Goal: Communication & Community: Answer question/provide support

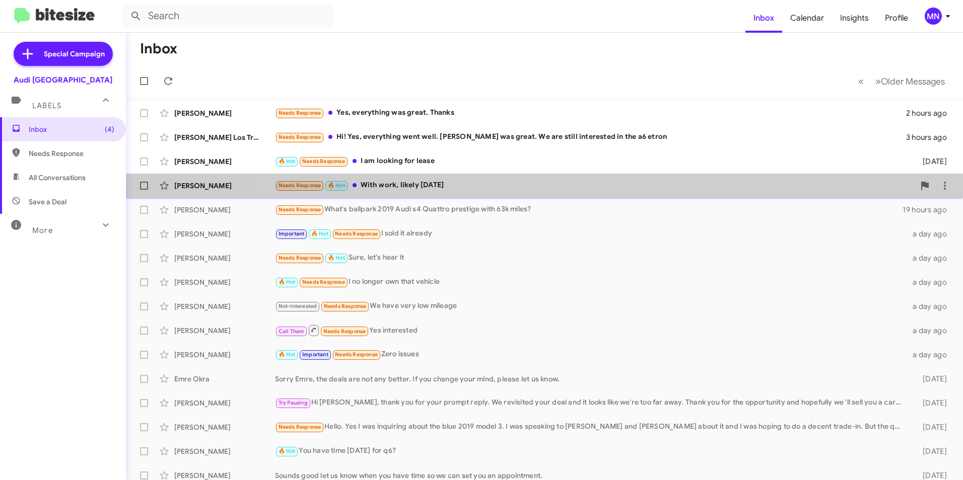
click at [660, 190] on div "Needs Response 🔥 Hot With work, likely [DATE]" at bounding box center [594, 186] width 639 height 12
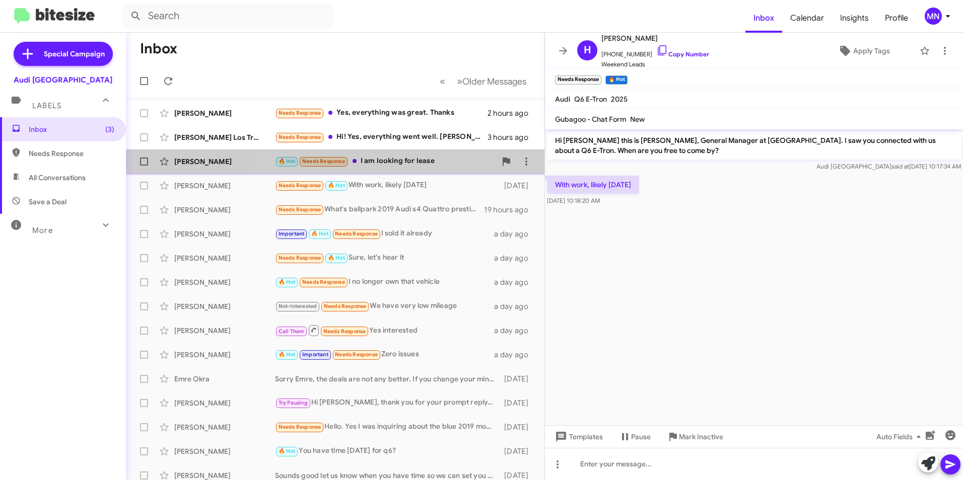
click at [438, 162] on div "🔥 Hot Needs Response I am looking for lease" at bounding box center [385, 162] width 221 height 12
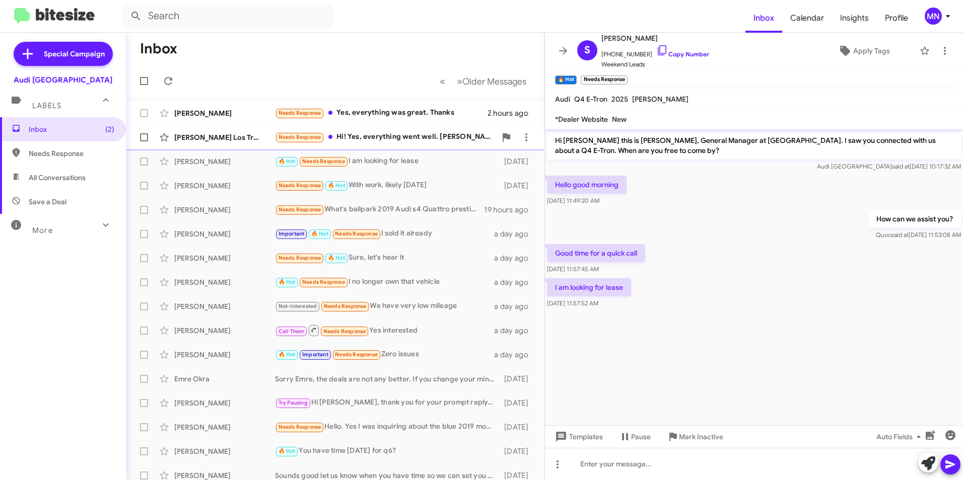
click at [450, 138] on div "Needs Response Hi! Yes, everything went well. [PERSON_NAME] was great. We are s…" at bounding box center [385, 137] width 221 height 12
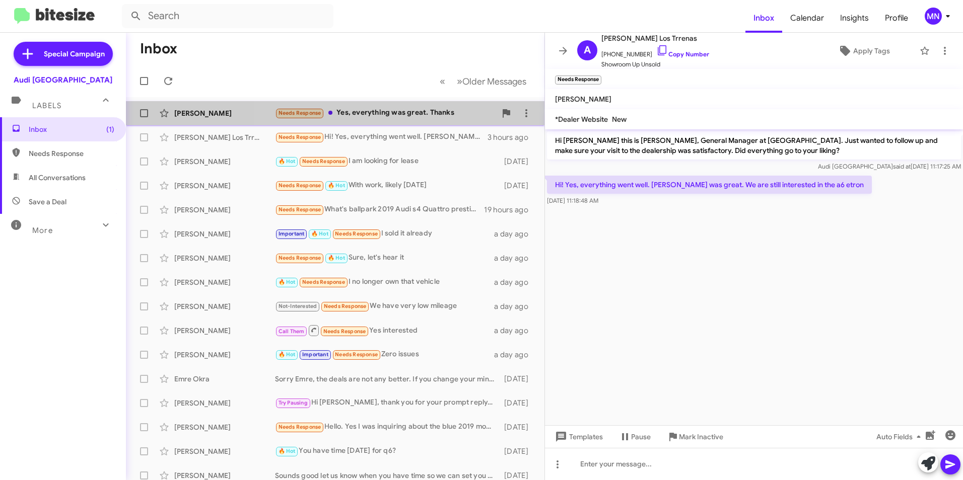
click at [440, 114] on div "Needs Response Yes, everything was great. Thanks" at bounding box center [385, 113] width 221 height 12
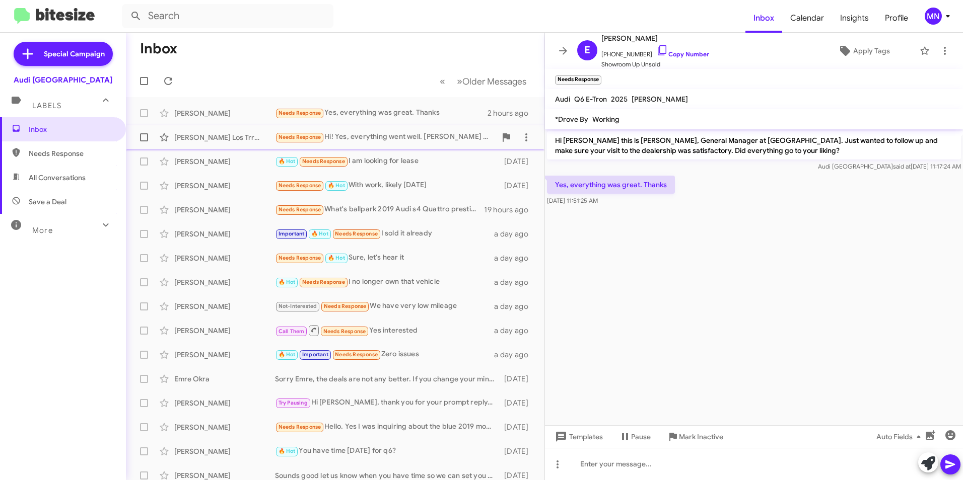
click at [429, 143] on div "[PERSON_NAME] Los Trrenas Needs Response Hi! Yes, everything went well. [PERSON…" at bounding box center [335, 137] width 402 height 20
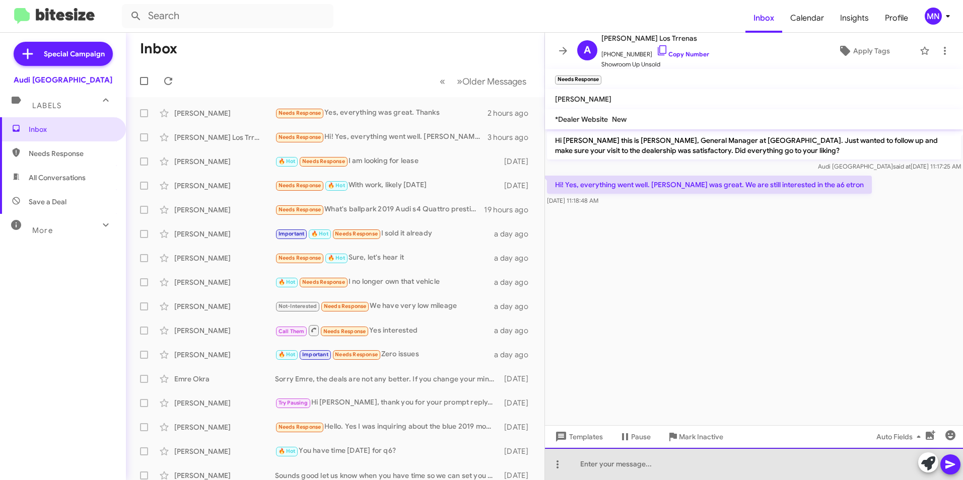
click at [737, 471] on div at bounding box center [754, 464] width 418 height 32
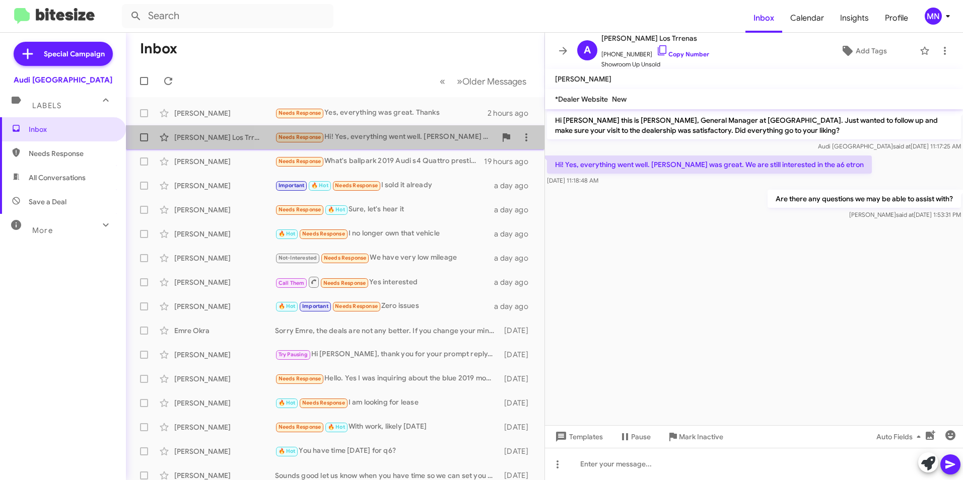
click at [427, 141] on div "Needs Response Hi! Yes, everything went well. [PERSON_NAME] was great. We are s…" at bounding box center [385, 137] width 221 height 12
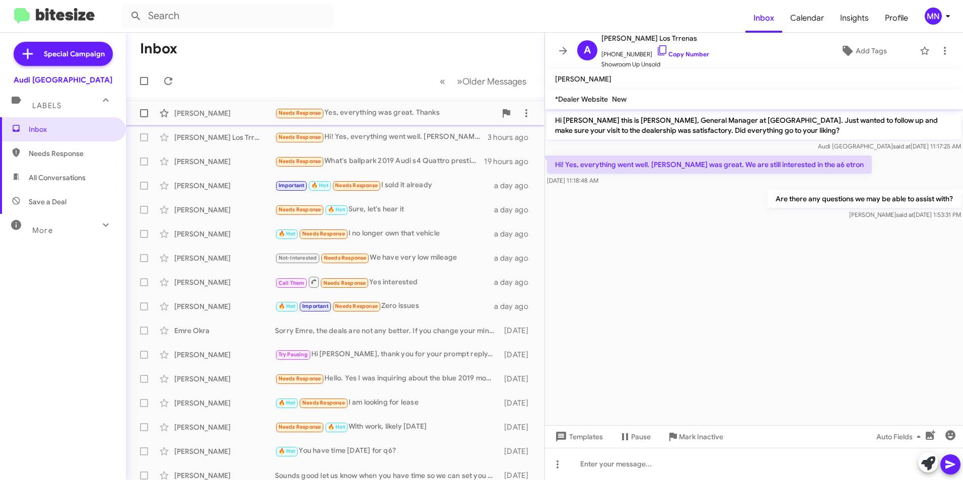
click at [401, 116] on div "Needs Response Yes, everything was great. Thanks" at bounding box center [385, 113] width 221 height 12
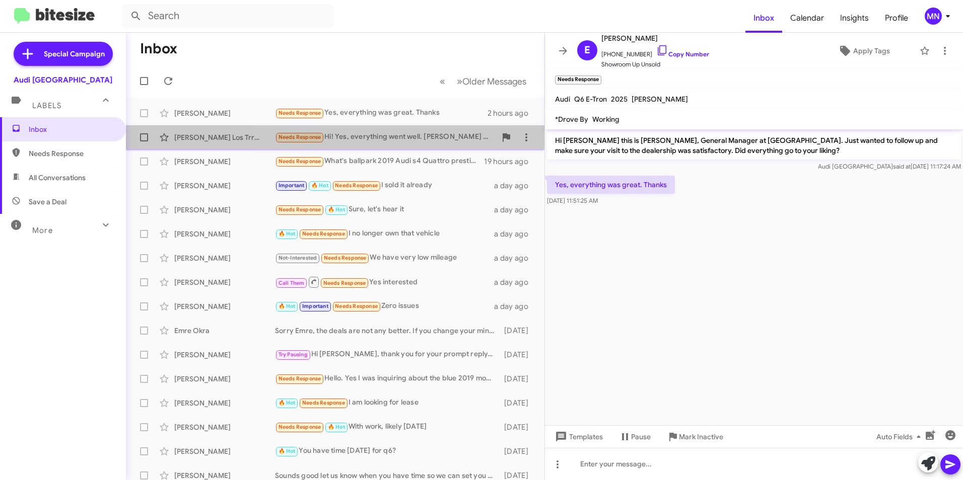
click at [421, 136] on div "Needs Response Hi! Yes, everything went well. [PERSON_NAME] was great. We are s…" at bounding box center [385, 137] width 221 height 12
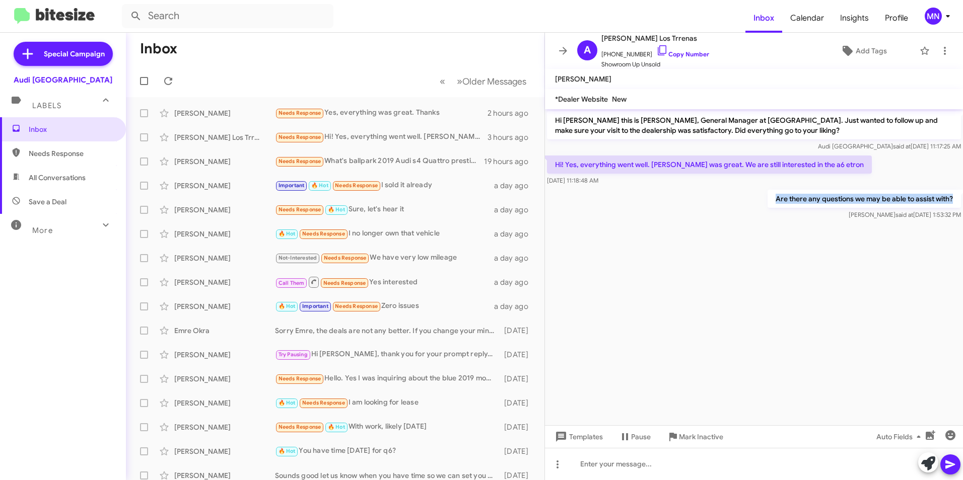
drag, startPoint x: 776, startPoint y: 197, endPoint x: 964, endPoint y: 193, distance: 187.8
click at [962, 193] on html "Inbox Calendar Insights Profile MN Special Campaign Audi Palo Alto Labels Inbox…" at bounding box center [481, 240] width 963 height 480
copy p "Are there any questions we may be able to assist with?"
click at [363, 116] on div "Needs Response Yes, everything was great. Thanks" at bounding box center [385, 113] width 221 height 12
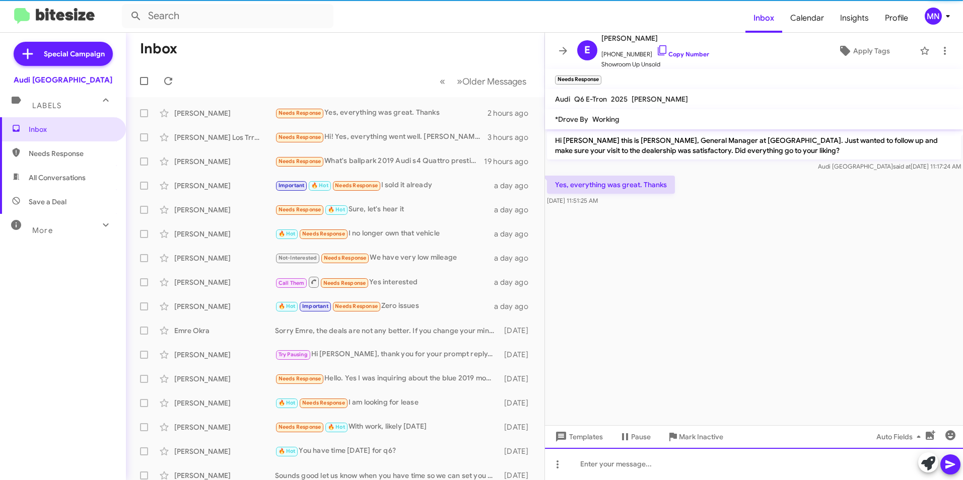
click at [707, 466] on div at bounding box center [754, 464] width 418 height 32
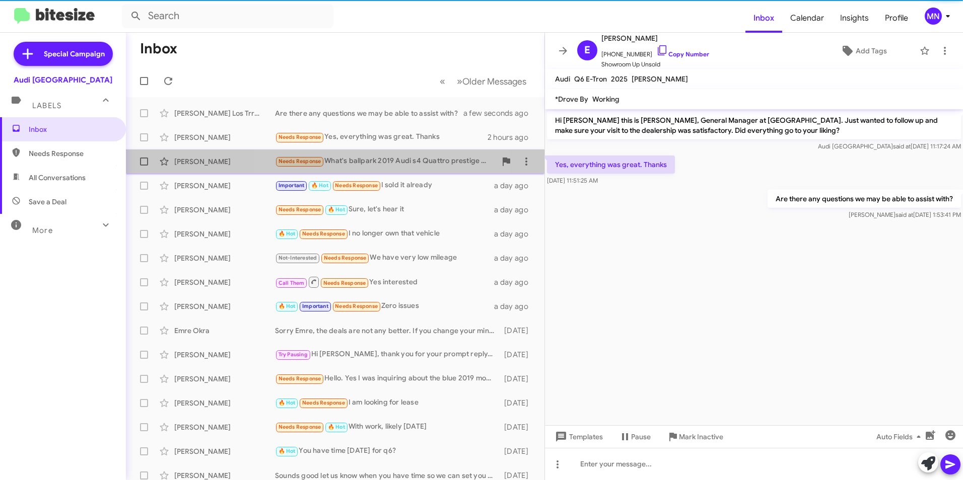
click at [371, 157] on div "Needs Response What's ballpark 2019 Audi s4 Quattro prestige with 63k miles?" at bounding box center [385, 162] width 221 height 12
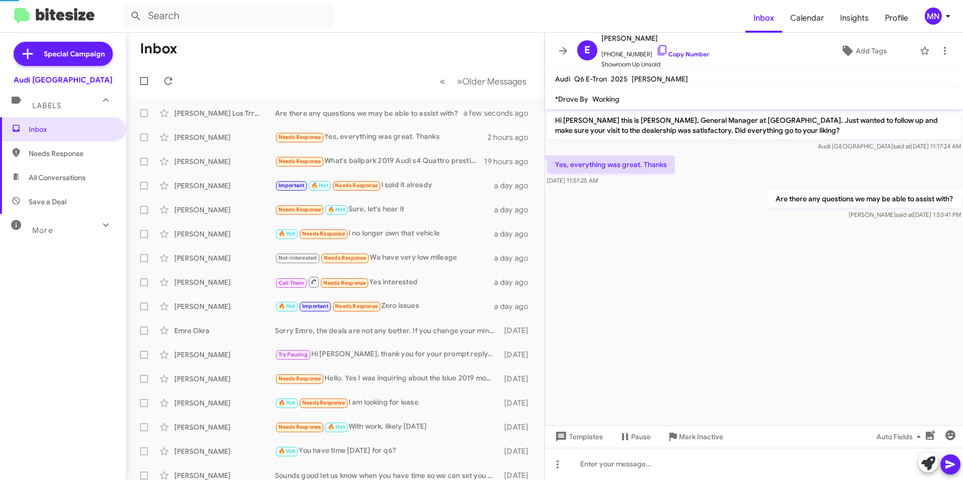
scroll to position [58, 0]
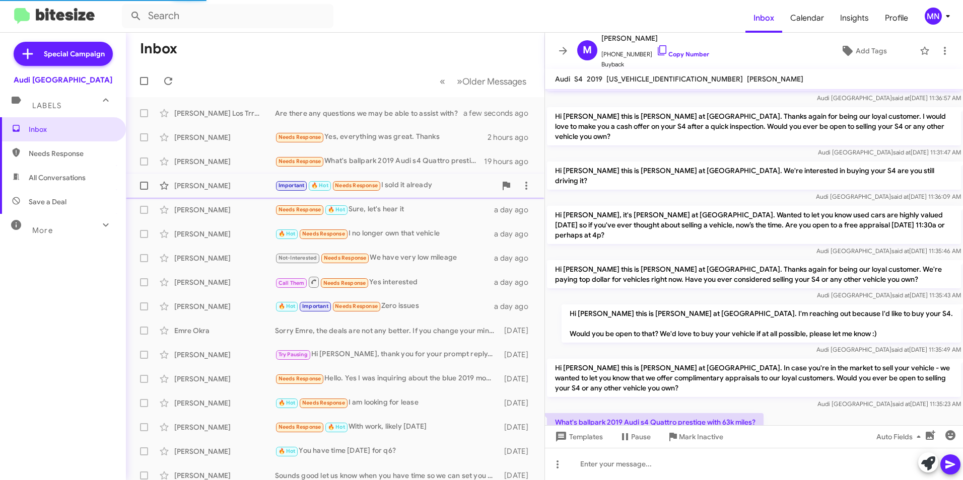
click at [421, 179] on div "[PERSON_NAME] Important 🔥 Hot Needs Response I sold it already a day ago" at bounding box center [335, 186] width 402 height 20
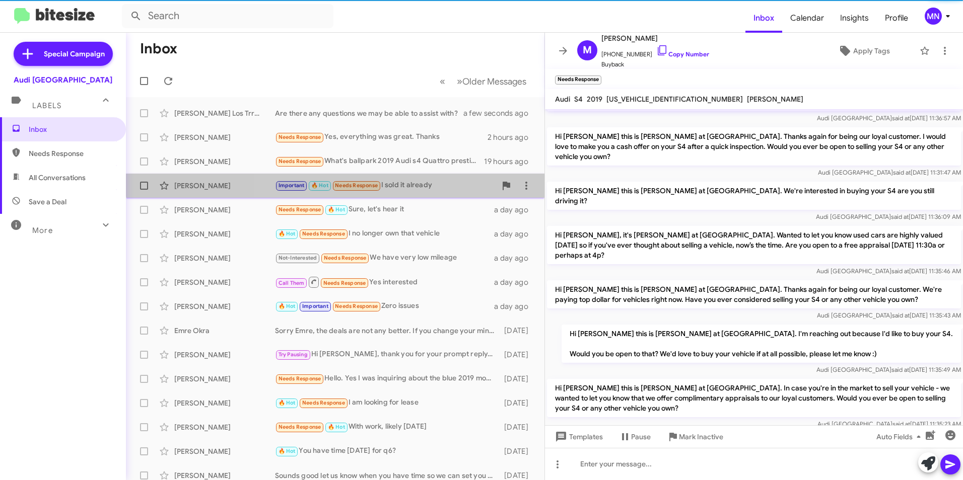
scroll to position [79, 0]
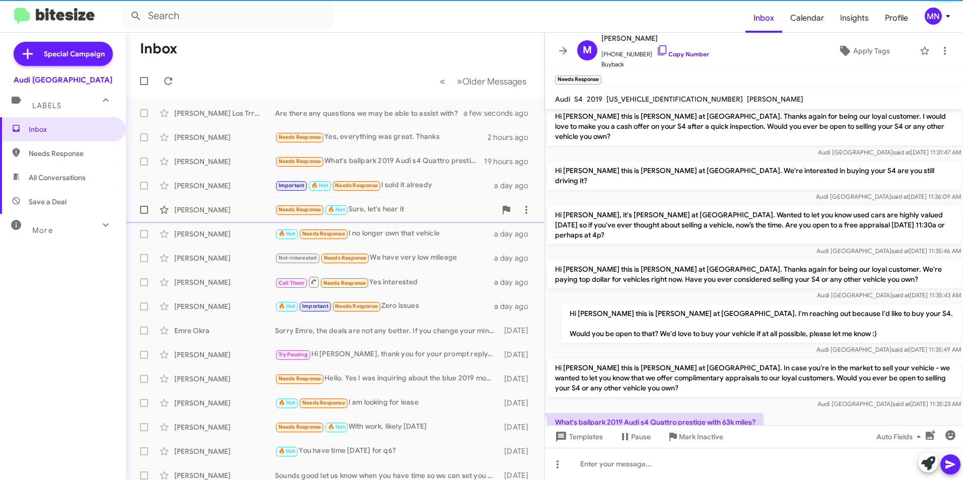
click at [428, 209] on div "Needs Response 🔥 Hot Sure, let's hear it" at bounding box center [385, 210] width 221 height 12
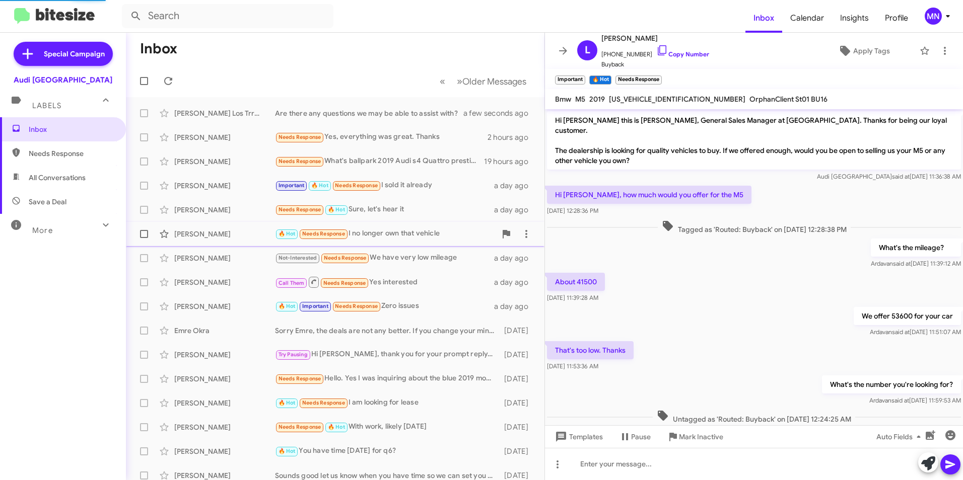
click at [434, 234] on div "🔥 Hot Needs Response I no longer own that vehicle" at bounding box center [385, 234] width 221 height 12
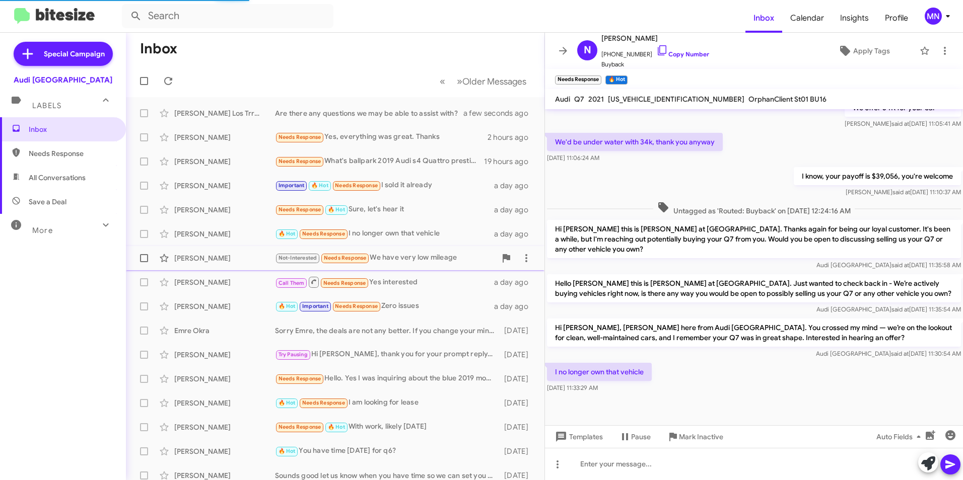
click at [444, 256] on div "Not-Interested Needs Response We have very low mileage" at bounding box center [385, 258] width 221 height 12
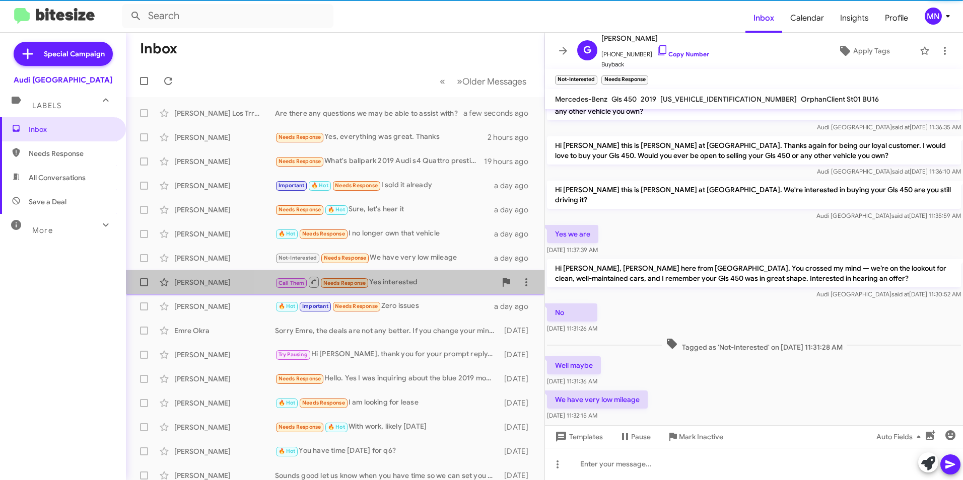
click at [455, 277] on div "Call Them Needs Response Yes interested" at bounding box center [385, 282] width 221 height 13
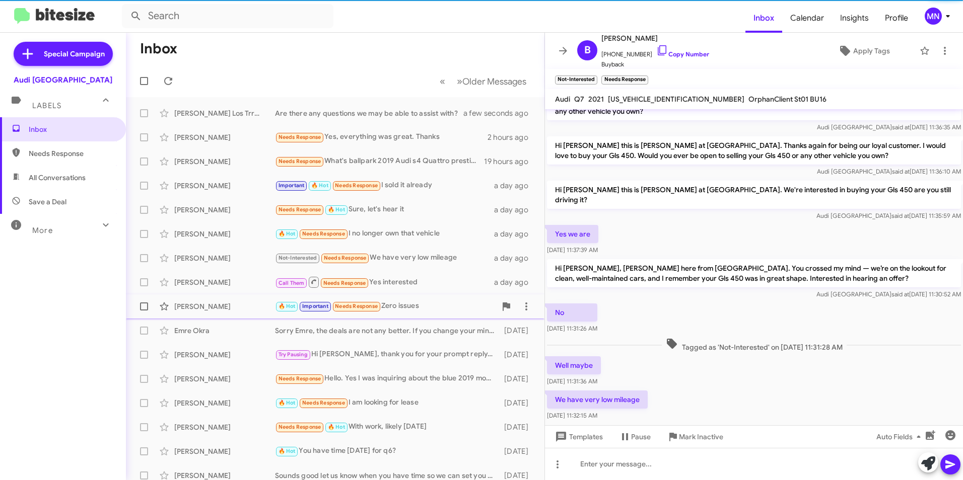
scroll to position [115, 0]
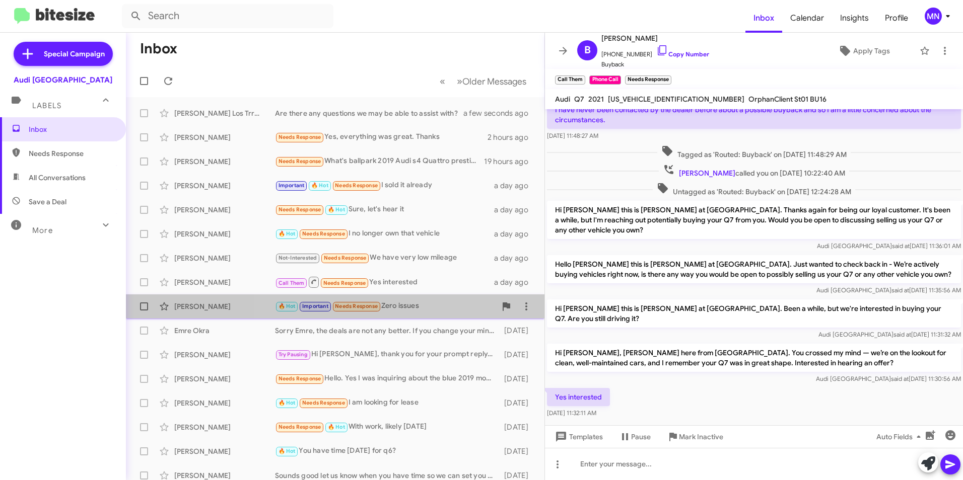
click at [462, 313] on div "[PERSON_NAME] 🔥 Hot Important Needs Response Zero issues a day ago" at bounding box center [335, 307] width 402 height 20
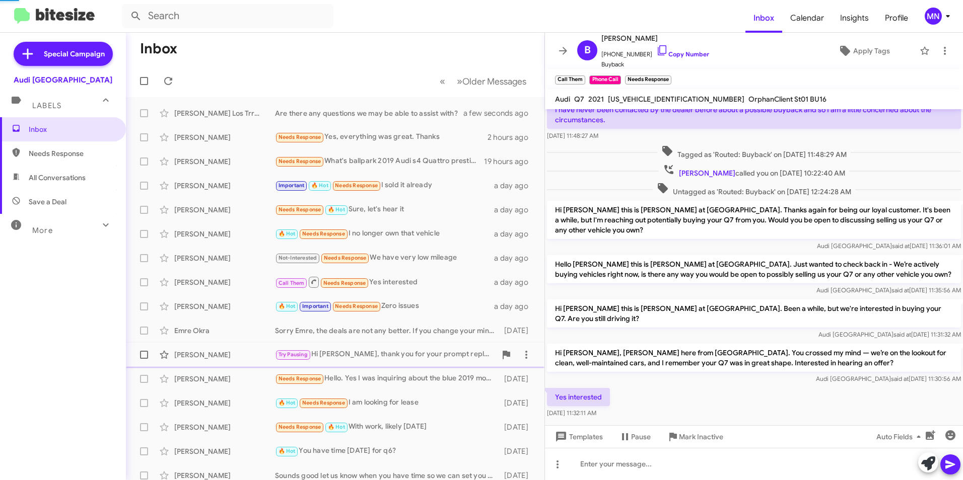
scroll to position [322, 0]
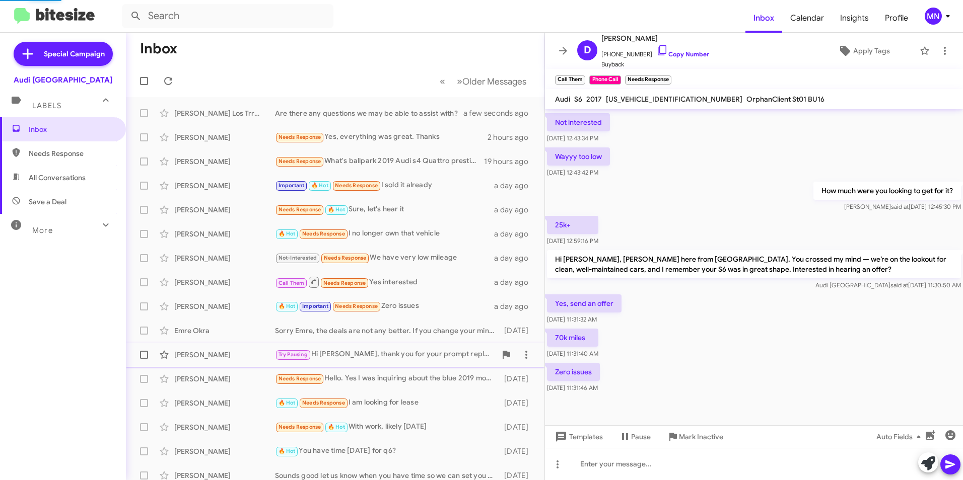
click at [461, 343] on span "[PERSON_NAME] Try Pausing Hi [PERSON_NAME], thank you for your prompt reply. We…" at bounding box center [335, 355] width 418 height 24
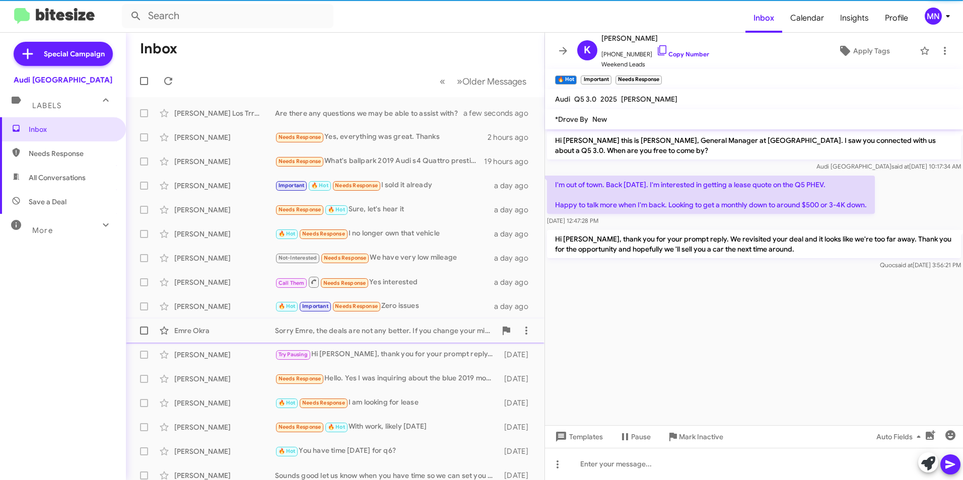
click at [452, 335] on div "Sorry Emre, the deals are not any better. If you change your mind, please let u…" at bounding box center [385, 331] width 221 height 10
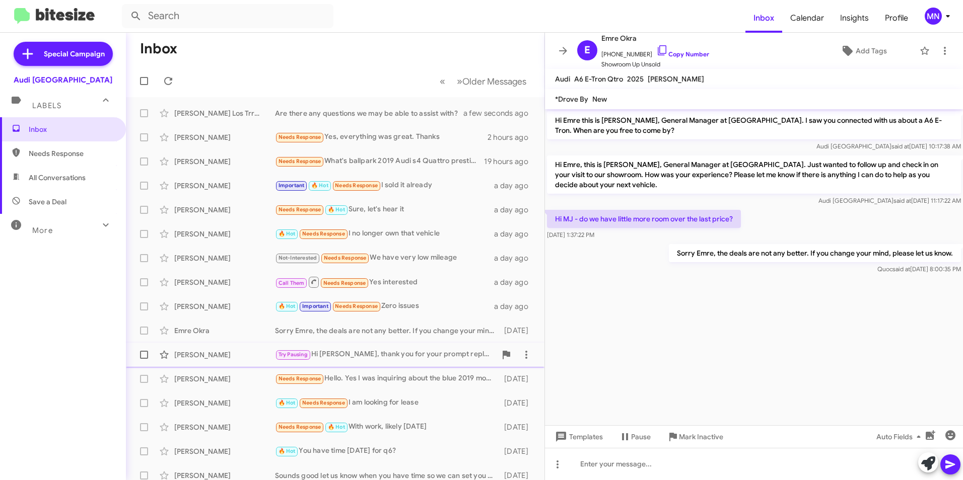
click at [447, 356] on div "Try Pausing Hi [PERSON_NAME], thank you for your prompt reply. We revisited you…" at bounding box center [385, 355] width 221 height 12
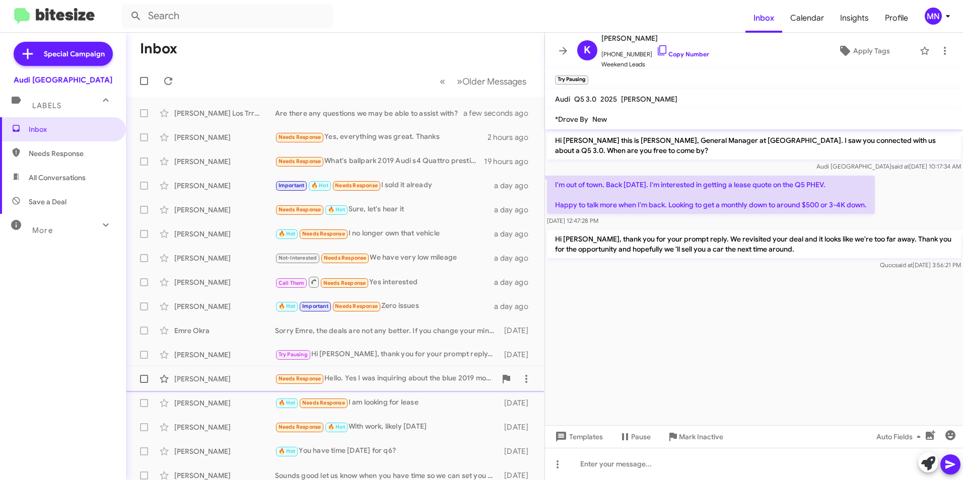
click at [443, 376] on div "Needs Response Hello. Yes I was inquiring about the blue 2019 model 3. I was sp…" at bounding box center [385, 379] width 221 height 12
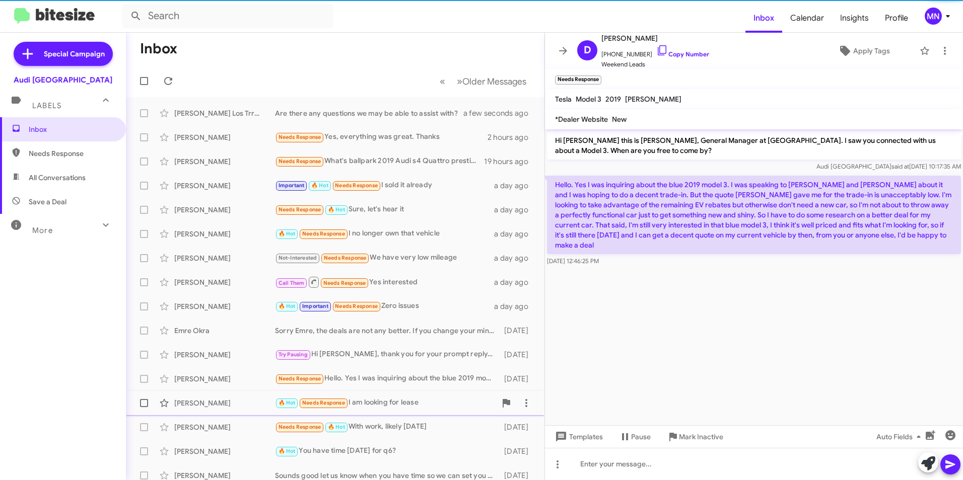
click at [428, 403] on div "🔥 Hot Needs Response I am looking for lease" at bounding box center [385, 403] width 221 height 12
